Goal: Information Seeking & Learning: Find specific fact

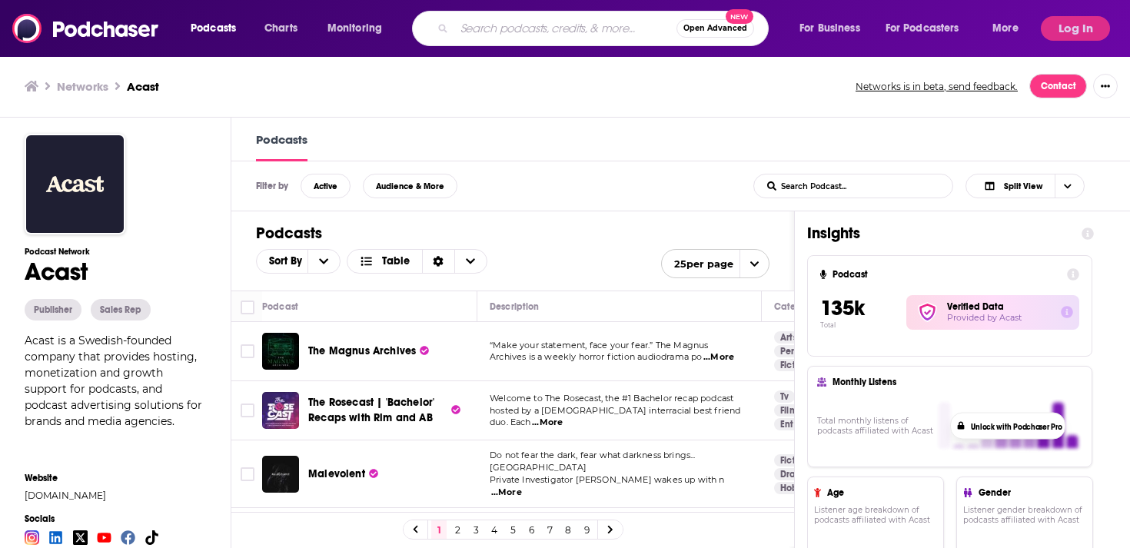
click at [477, 35] on input "Search podcasts, credits, & more..." at bounding box center [565, 28] width 222 height 25
type input "dubai stars"
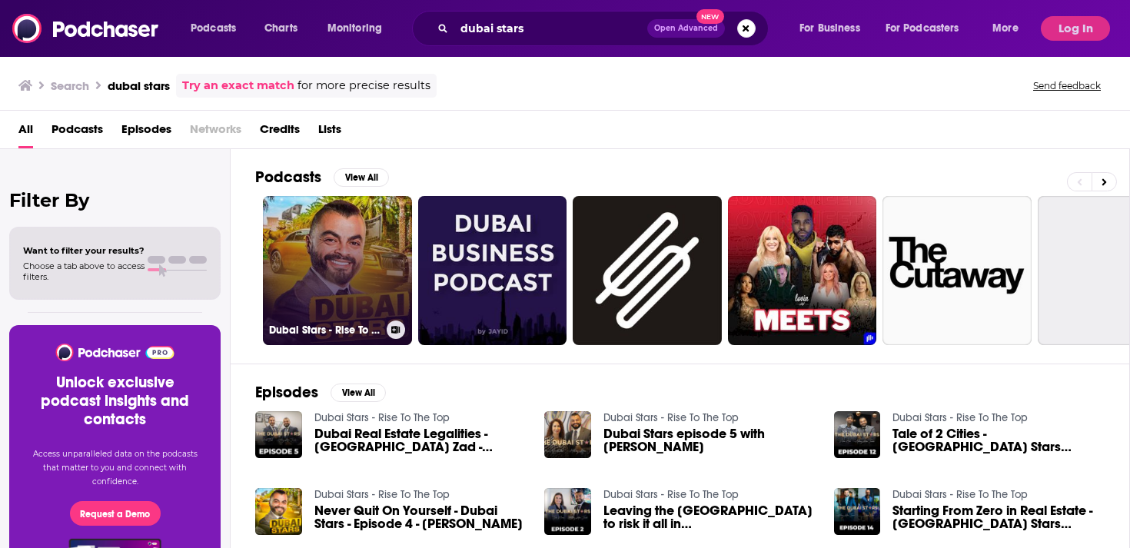
click at [348, 291] on link "Dubai Stars - Rise To The Top" at bounding box center [337, 270] width 149 height 149
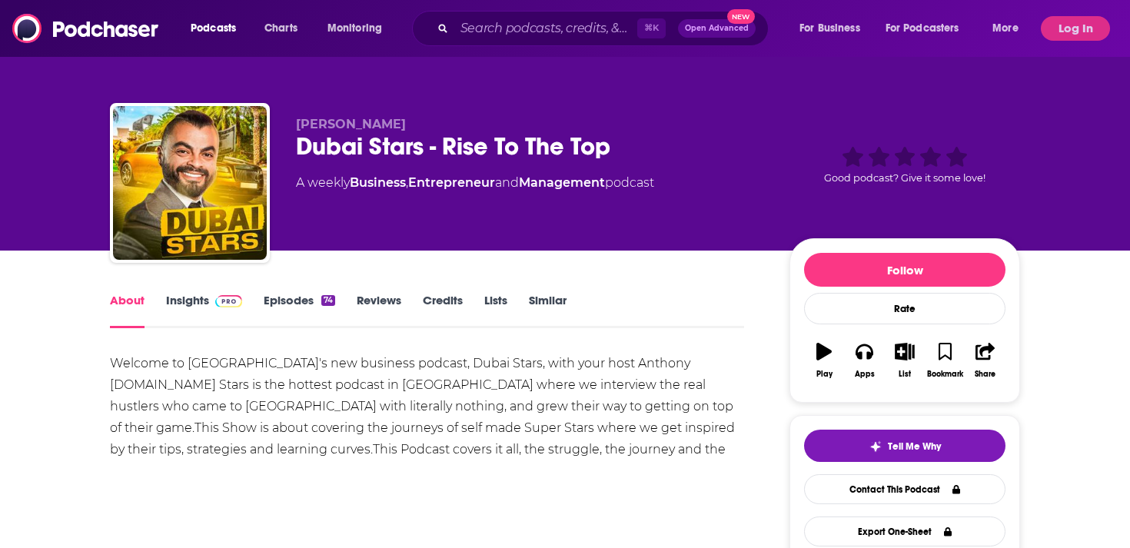
click at [381, 131] on div "Dubai Stars - Rise To The Top" at bounding box center [530, 146] width 469 height 30
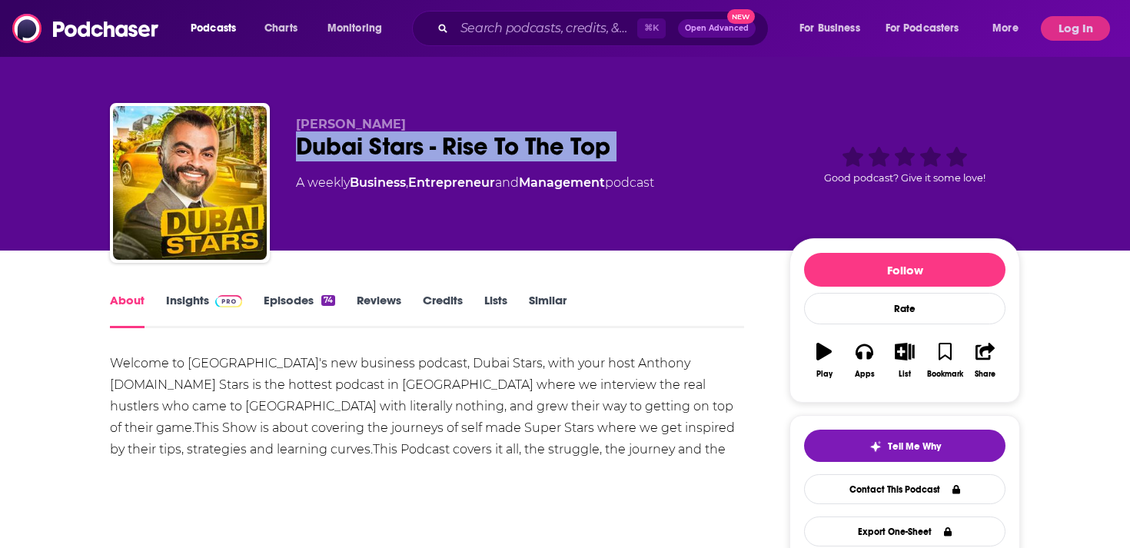
click at [381, 131] on div "Dubai Stars - Rise To The Top" at bounding box center [530, 146] width 469 height 30
copy h1 "Dubai Stars - Rise To The Top"
